Goal: Task Accomplishment & Management: Use online tool/utility

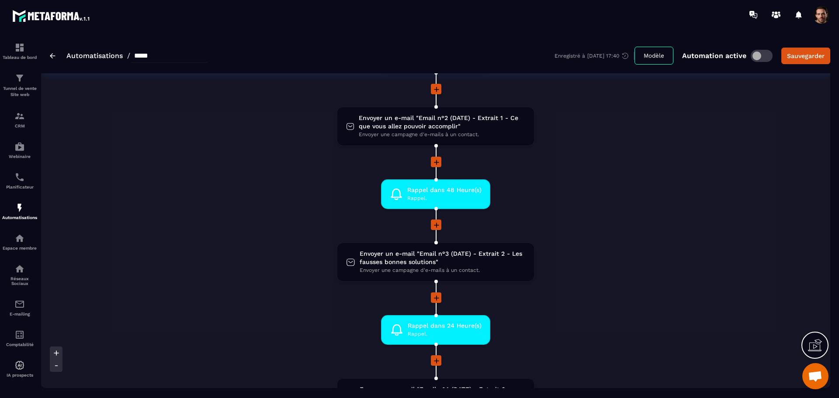
scroll to position [328, 0]
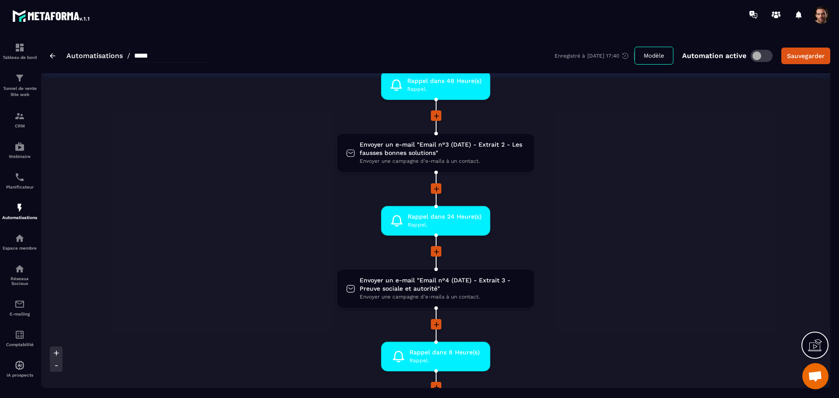
click at [58, 58] on div "Automatisations / *****" at bounding box center [128, 56] width 157 height 14
click at [54, 57] on img at bounding box center [53, 55] width 6 height 5
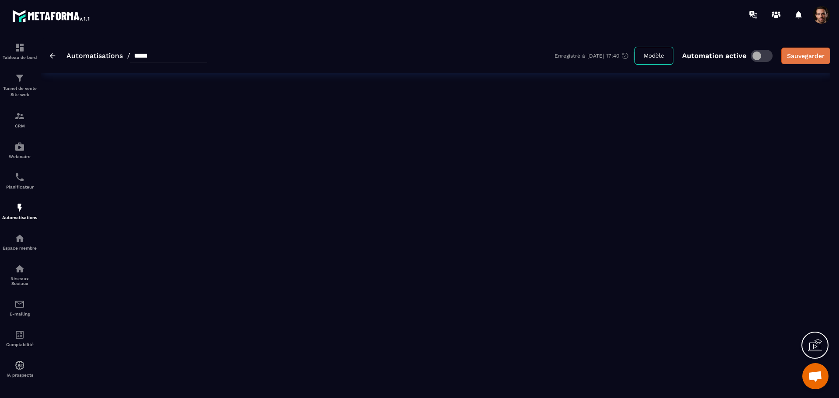
click at [820, 53] on div "Sauvegarder" at bounding box center [806, 56] width 38 height 9
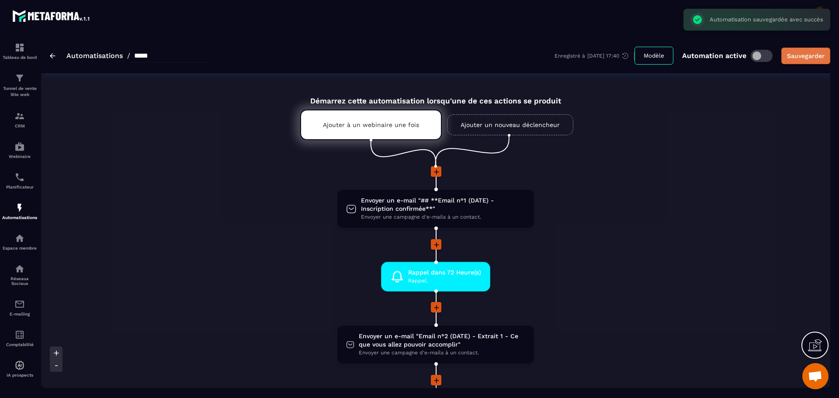
click at [807, 53] on div "Sauvegarder" at bounding box center [806, 56] width 38 height 9
click at [74, 53] on link "Automatisations" at bounding box center [94, 56] width 56 height 8
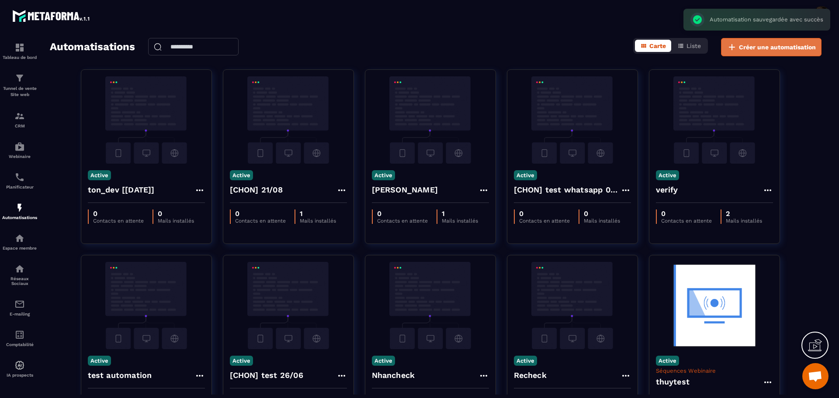
click at [789, 45] on span "Créer une automatisation" at bounding box center [777, 47] width 77 height 9
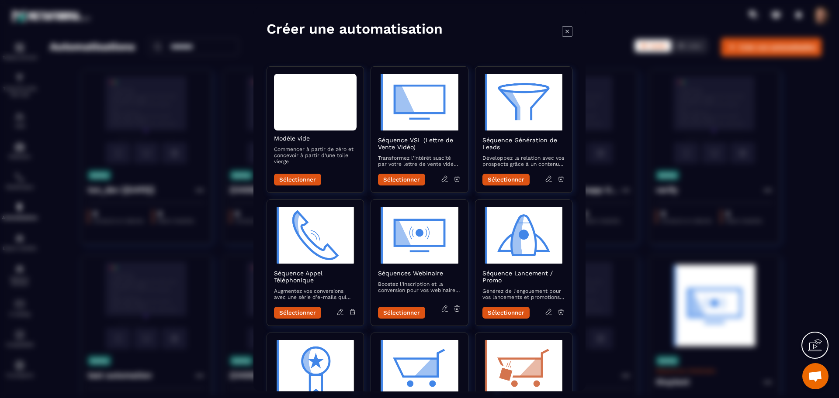
click at [173, 163] on div "Modal window" at bounding box center [419, 199] width 839 height 398
click at [571, 31] on icon "Modal window" at bounding box center [567, 31] width 10 height 10
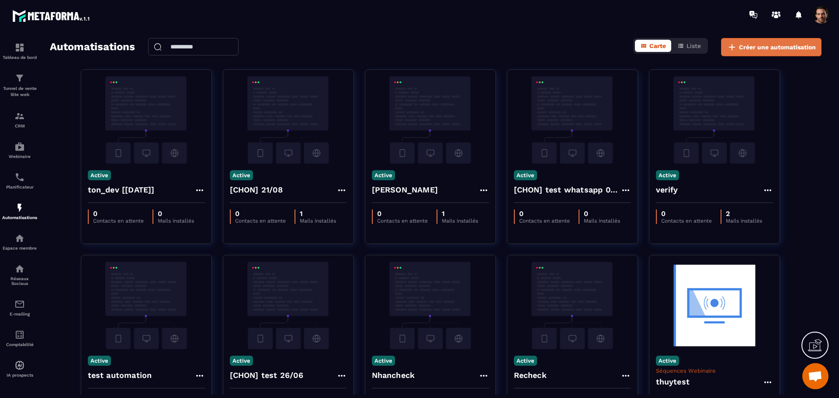
click at [739, 43] on span "Créer une automatisation" at bounding box center [777, 47] width 77 height 9
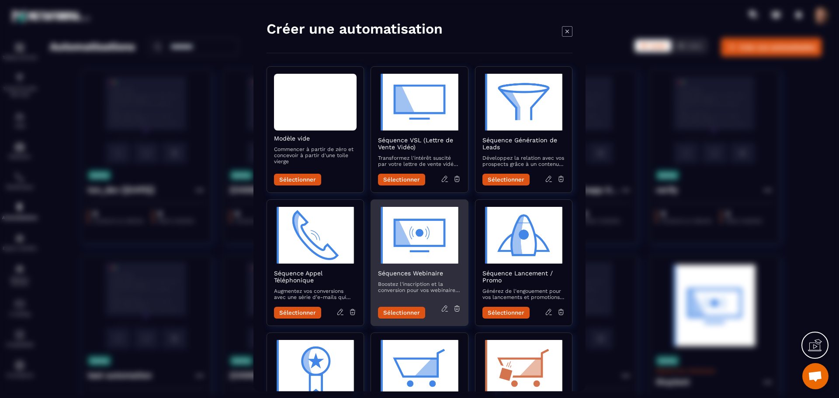
click at [445, 309] on icon "Modal window" at bounding box center [445, 309] width 8 height 8
